Goal: Information Seeking & Learning: Learn about a topic

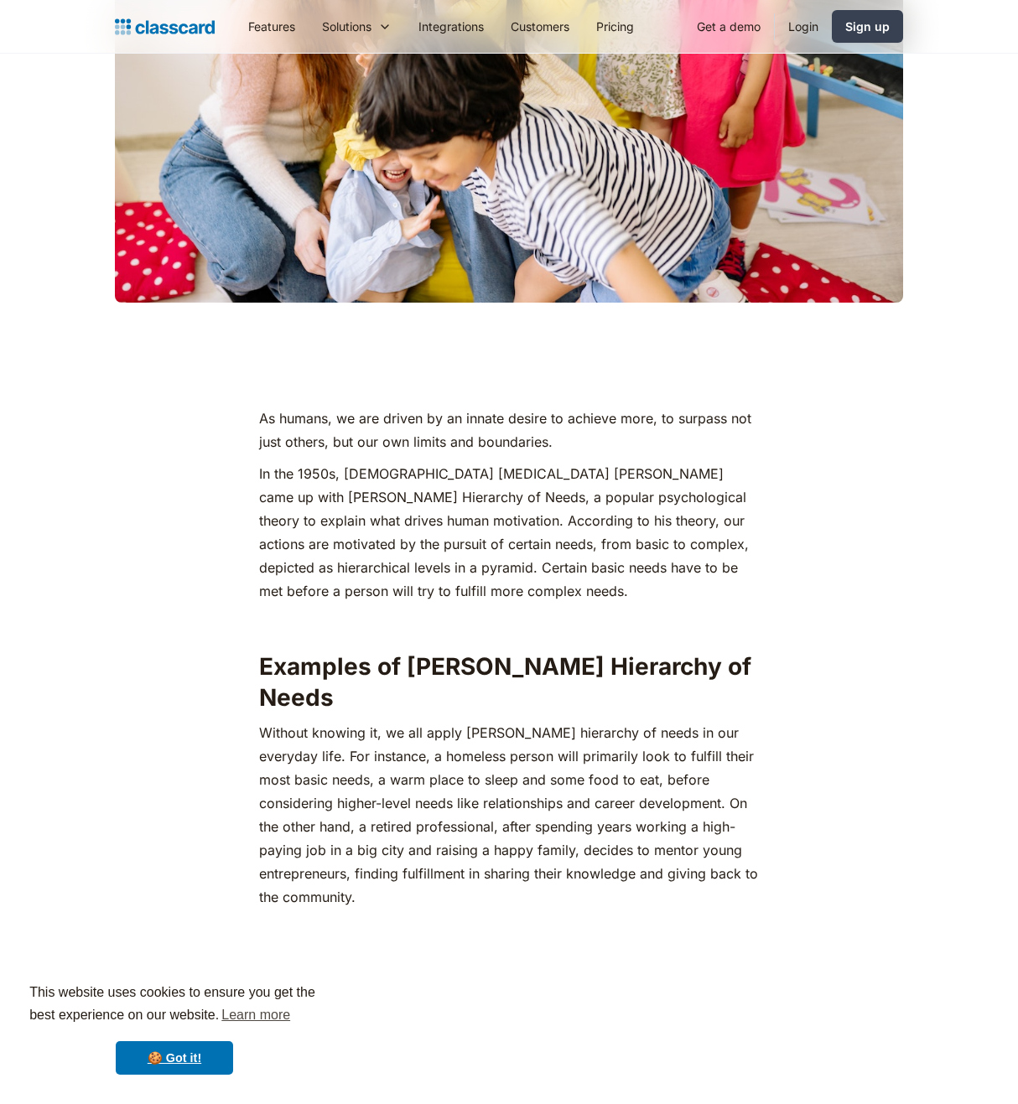
scroll to position [895, 0]
